Goal: Information Seeking & Learning: Learn about a topic

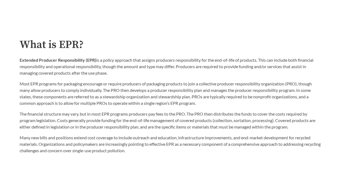
scroll to position [269, 0]
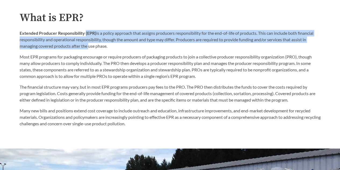
drag, startPoint x: 86, startPoint y: 34, endPoint x: 88, endPoint y: 45, distance: 12.1
click at [88, 45] on p "Extended Producer Responsibility (EPR) is a policy approach that assigns produc…" at bounding box center [170, 39] width 301 height 19
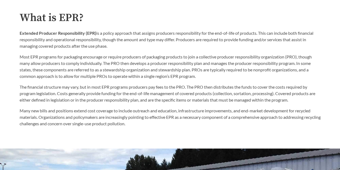
click at [72, 64] on p "Most EPR programs for packaging encourage or require producers of packaging pro…" at bounding box center [170, 67] width 301 height 26
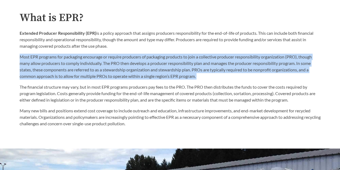
click at [72, 64] on p "Most EPR programs for packaging encourage or require producers of packaging pro…" at bounding box center [170, 67] width 301 height 26
click at [51, 70] on p "Most EPR programs for packaging encourage or require producers of packaging pro…" at bounding box center [170, 67] width 301 height 26
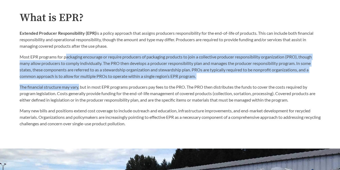
drag, startPoint x: 67, startPoint y: 54, endPoint x: 80, endPoint y: 83, distance: 31.3
click at [80, 83] on div "What is EPR? Extended Producer Responsibility (EPR) is a policy approach that a…" at bounding box center [170, 69] width 301 height 115
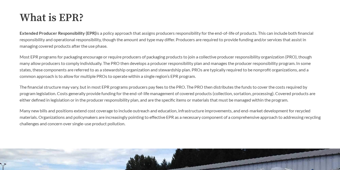
click at [62, 108] on div "The financial structure may vary, but in most EPR programs producers pay fees t…" at bounding box center [170, 105] width 301 height 43
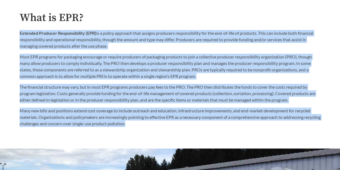
drag, startPoint x: 159, startPoint y: 127, endPoint x: 20, endPoint y: 35, distance: 166.2
click at [20, 35] on div "What is EPR? Extended Producer Responsibility (EPR) is a policy approach that a…" at bounding box center [170, 69] width 301 height 115
click at [20, 47] on p "Extended Producer Responsibility (EPR) is a policy approach that assigns produc…" at bounding box center [170, 39] width 301 height 19
drag, startPoint x: 20, startPoint y: 36, endPoint x: 138, endPoint y: 123, distance: 146.4
click at [138, 123] on div "What is EPR? Extended Producer Responsibility (EPR) is a policy approach that a…" at bounding box center [170, 69] width 301 height 115
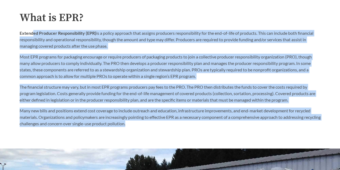
drag, startPoint x: 155, startPoint y: 128, endPoint x: 32, endPoint y: 32, distance: 155.4
click at [44, 51] on div "Extended Producer Responsibility (EPR) is a policy approach that assigns produc…" at bounding box center [170, 54] width 301 height 49
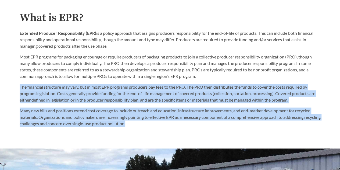
drag, startPoint x: 19, startPoint y: 83, endPoint x: 164, endPoint y: 124, distance: 150.7
click at [164, 124] on div "What is EPR? Extended Producer Responsibility (EPR) is a policy approach that a…" at bounding box center [170, 69] width 310 height 115
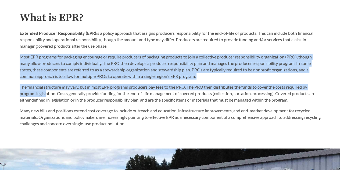
drag, startPoint x: 21, startPoint y: 61, endPoint x: 47, endPoint y: 92, distance: 40.5
click at [47, 92] on div "What is EPR? Extended Producer Responsibility (EPR) is a policy approach that a…" at bounding box center [170, 69] width 301 height 115
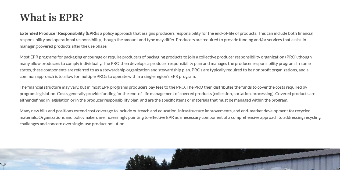
click at [39, 105] on div "The financial structure may vary, but in most EPR programs producers pay fees t…" at bounding box center [170, 105] width 301 height 43
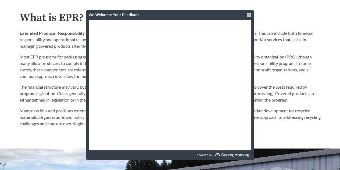
click at [250, 13] on div at bounding box center [249, 15] width 4 height 4
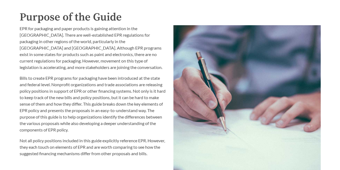
scroll to position [565, 0]
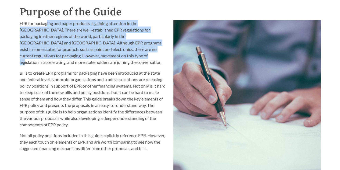
drag, startPoint x: 47, startPoint y: 21, endPoint x: 54, endPoint y: 55, distance: 34.6
click at [54, 55] on div "EPR for packaging and paper products is gaining attention in the [GEOGRAPHIC_DA…" at bounding box center [93, 115] width 154 height 197
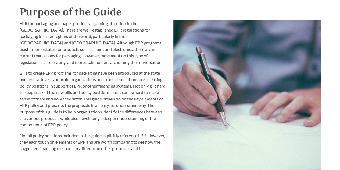
click at [39, 78] on p "Bills to create EPR programs for packaging have been introduced at the state an…" at bounding box center [93, 99] width 147 height 58
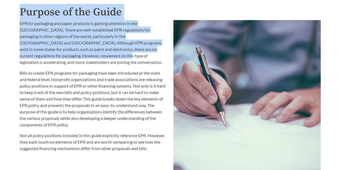
drag, startPoint x: 17, startPoint y: 12, endPoint x: 33, endPoint y: 60, distance: 49.8
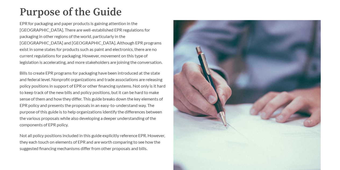
click at [30, 89] on p "Bills to create EPR programs for packaging have been introduced at the state an…" at bounding box center [93, 99] width 147 height 58
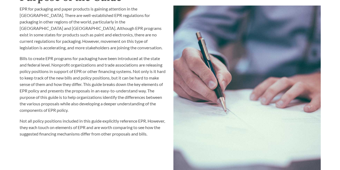
scroll to position [592, 0]
